Goal: Task Accomplishment & Management: Manage account settings

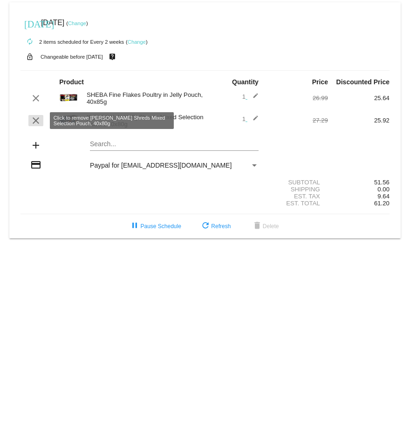
click at [34, 122] on mat-icon "clear" at bounding box center [35, 120] width 11 height 11
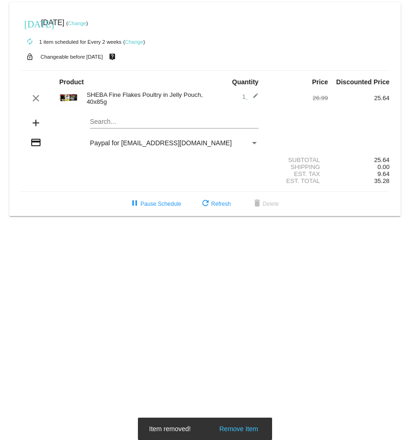
click at [136, 40] on link "Change" at bounding box center [134, 42] width 18 height 6
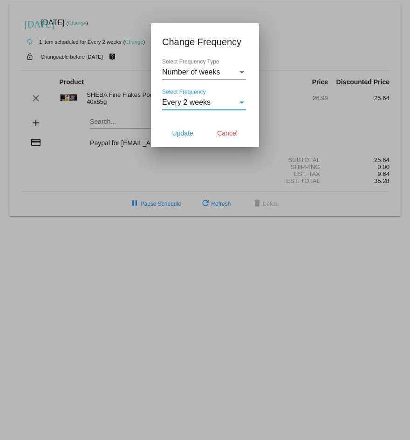
click at [241, 101] on div "Select Frequency" at bounding box center [241, 102] width 5 height 2
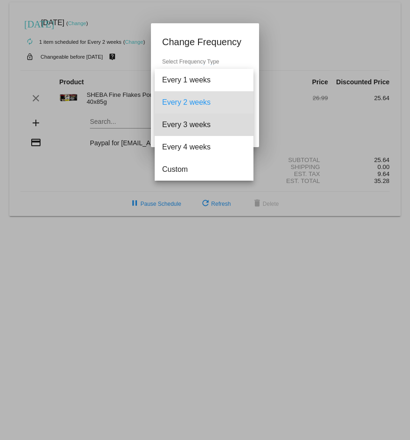
click at [208, 122] on span "Every 3 weeks" at bounding box center [204, 125] width 84 height 22
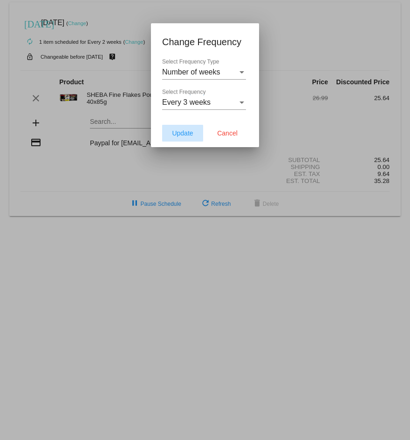
click at [172, 134] on span "Update" at bounding box center [182, 132] width 21 height 7
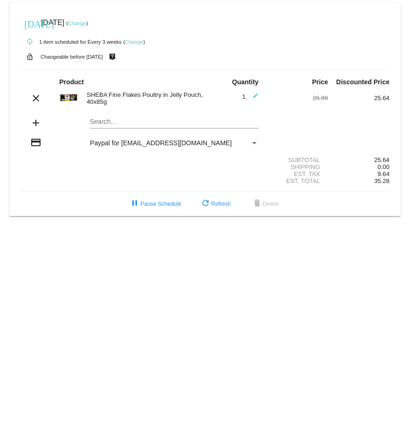
click at [86, 24] on link "Change" at bounding box center [77, 23] width 18 height 6
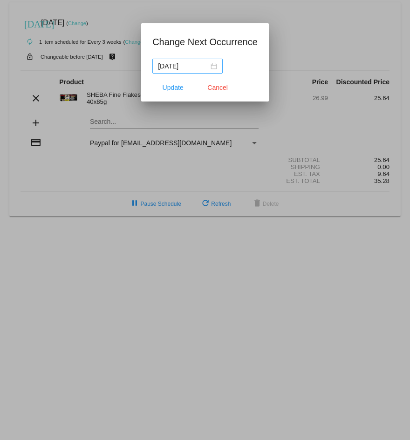
click at [212, 66] on div "[DATE]" at bounding box center [187, 66] width 59 height 10
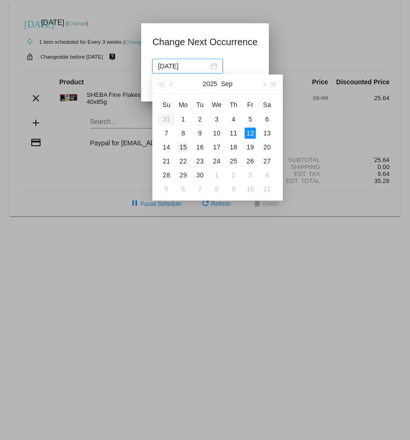
click at [181, 145] on div "15" at bounding box center [182, 146] width 11 height 11
type input "[DATE]"
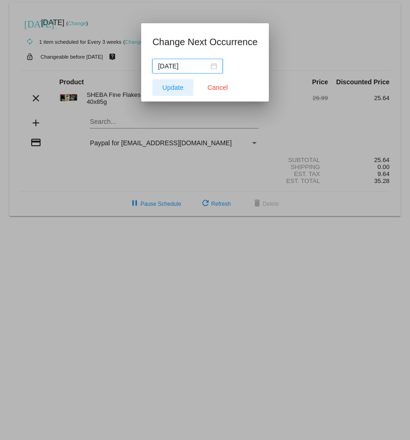
click at [165, 84] on span "Update" at bounding box center [172, 87] width 21 height 7
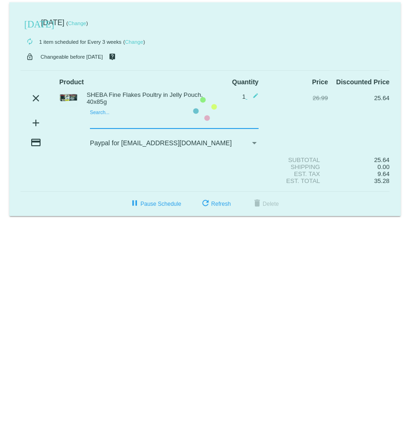
click at [97, 122] on mat-card "[DATE] [DATE] ( Change ) autorenew 1 item scheduled for Every 3 weeks ( Change …" at bounding box center [204, 109] width 391 height 214
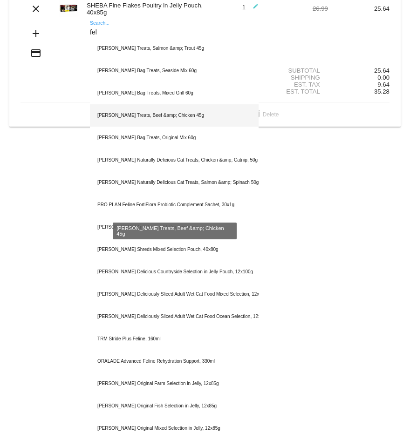
scroll to position [93, 0]
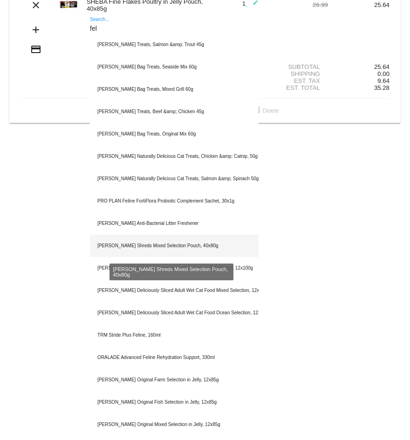
type input "fel"
click at [134, 242] on div "[PERSON_NAME] Shreds Mixed Selection Pouch, 40x80g" at bounding box center [174, 246] width 168 height 22
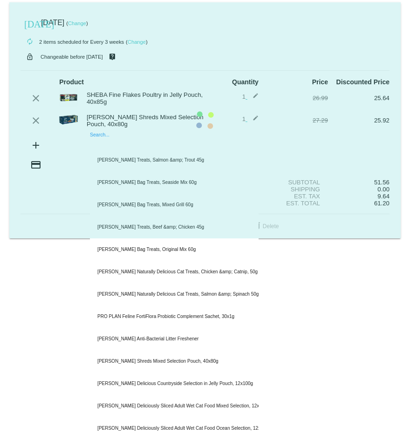
click at [93, 144] on mat-card "[DATE] [DATE] ( Change ) autorenew 2 items scheduled for Every 3 weeks ( Change…" at bounding box center [204, 120] width 391 height 236
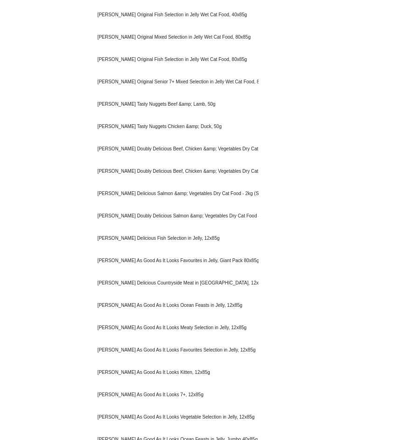
scroll to position [692, 0]
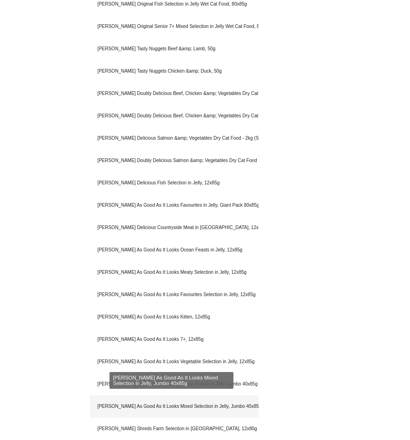
type input "fel"
click at [114, 404] on div "[PERSON_NAME] As Good As It Looks Mixed Selection in Jelly, Jumbo 40x85g" at bounding box center [174, 406] width 168 height 22
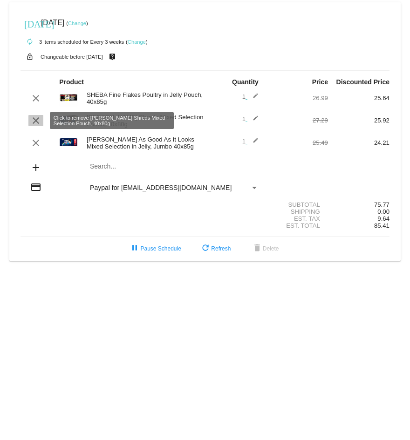
click at [35, 121] on mat-icon "clear" at bounding box center [35, 120] width 11 height 11
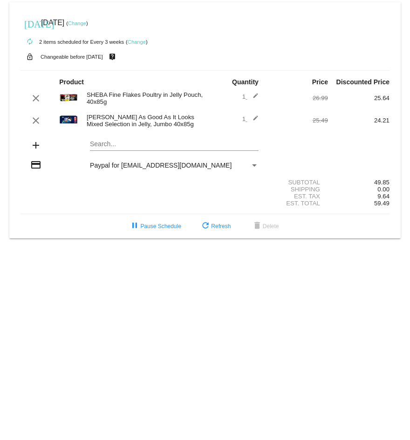
click at [63, 117] on img at bounding box center [68, 119] width 19 height 19
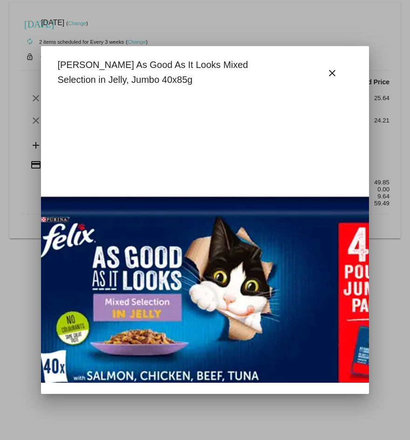
scroll to position [48, 82]
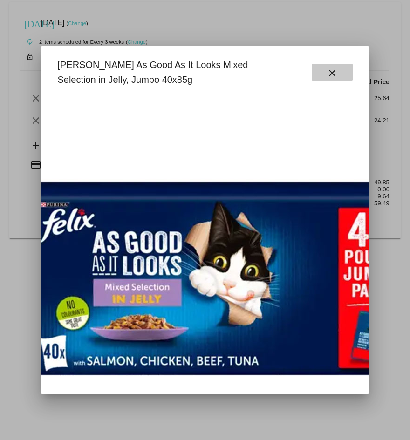
click at [329, 70] on mat-icon "close" at bounding box center [331, 72] width 11 height 11
